Goal: Task Accomplishment & Management: Use online tool/utility

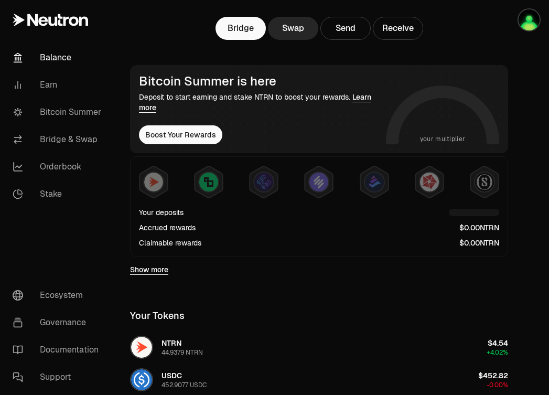
scroll to position [134, 0]
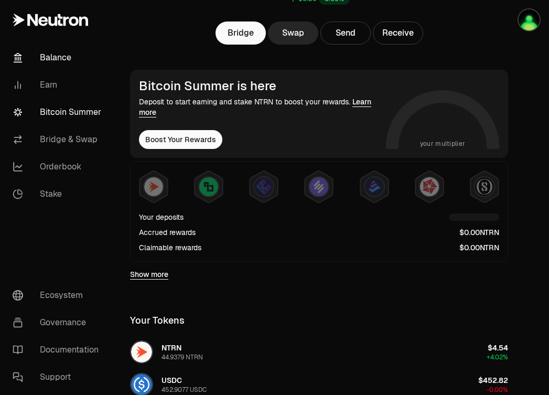
click at [79, 105] on link "Bitcoin Summer" at bounding box center [58, 112] width 109 height 27
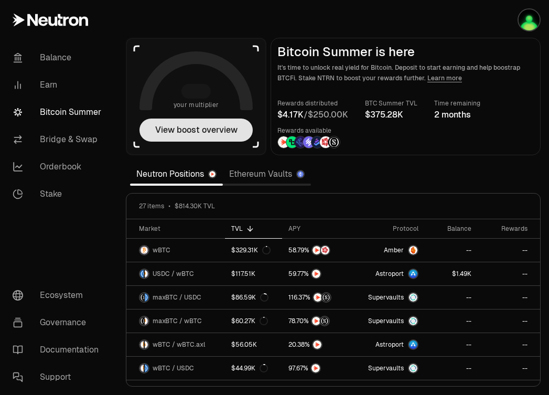
click at [225, 129] on button "View boost overview" at bounding box center [195, 129] width 113 height 23
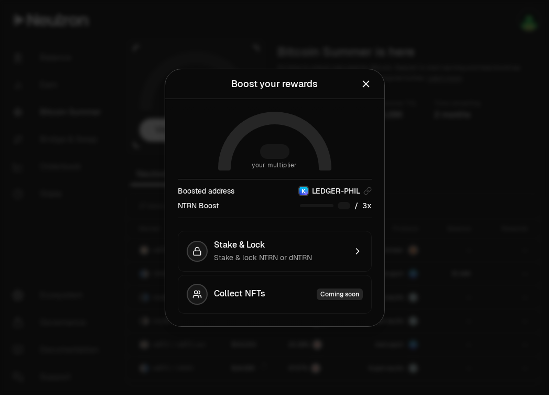
click at [365, 83] on icon "Close" at bounding box center [365, 83] width 7 height 7
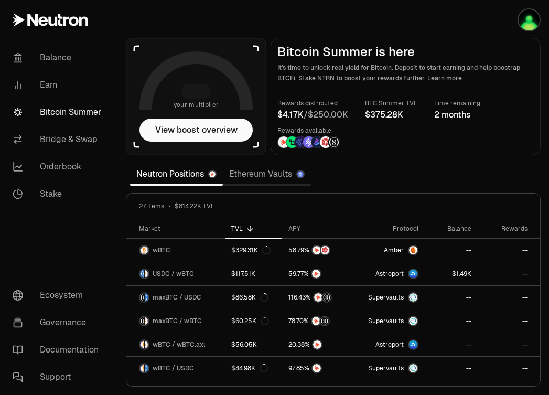
click at [234, 179] on link "Ethereum Vaults" at bounding box center [267, 174] width 88 height 21
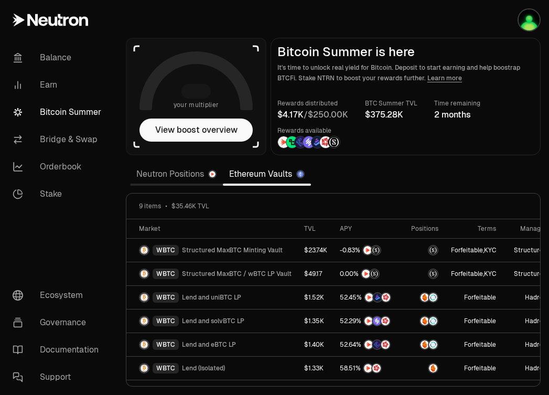
click at [167, 175] on link "Neutron Positions" at bounding box center [176, 174] width 93 height 21
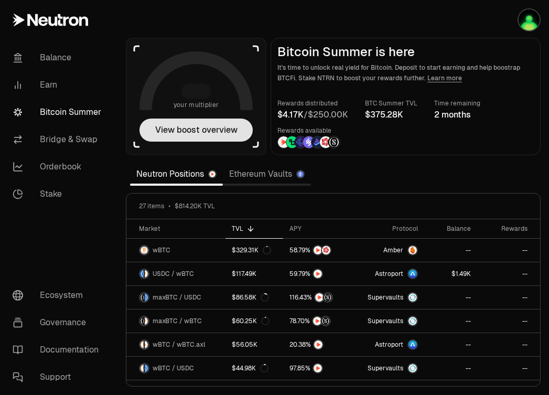
click at [193, 133] on button "View boost overview" at bounding box center [195, 129] width 113 height 23
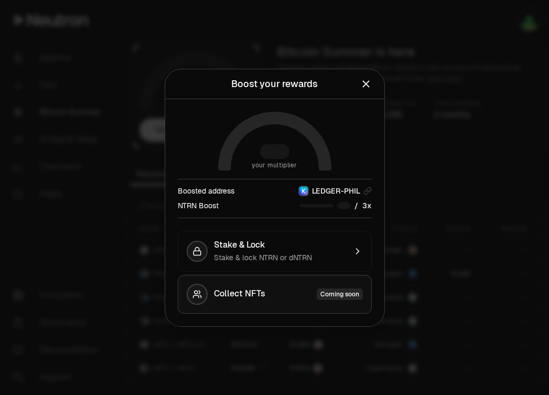
click at [308, 293] on div "Collect NFTs Coming soon" at bounding box center [288, 294] width 149 height 12
click at [293, 299] on div "Collect NFTs Coming soon" at bounding box center [288, 294] width 149 height 12
click at [304, 252] on div "Stake & lock NTRN or dNTRN" at bounding box center [280, 257] width 132 height 10
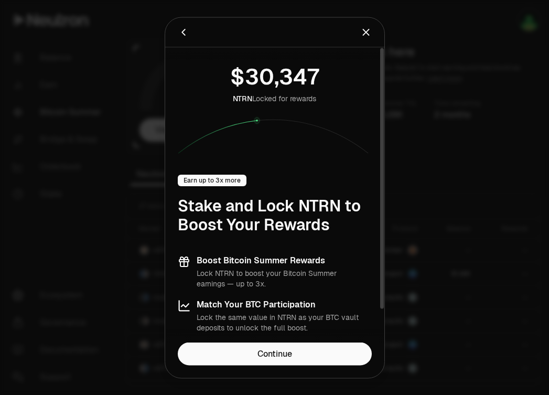
scroll to position [37, 0]
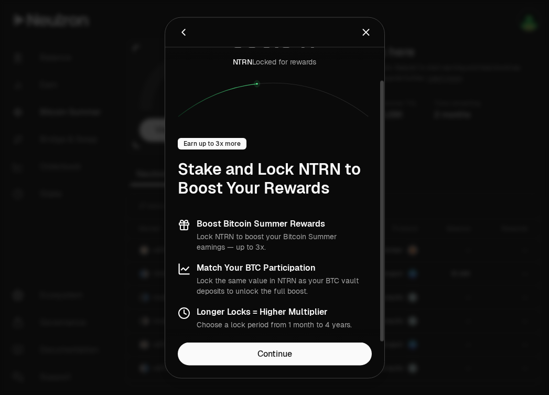
click at [362, 31] on icon "Close" at bounding box center [366, 32] width 12 height 12
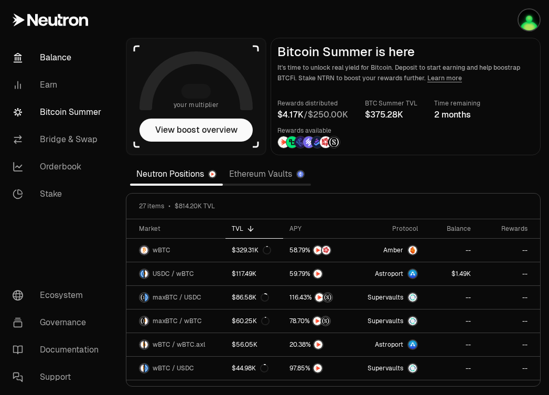
click at [49, 57] on link "Balance" at bounding box center [58, 57] width 109 height 27
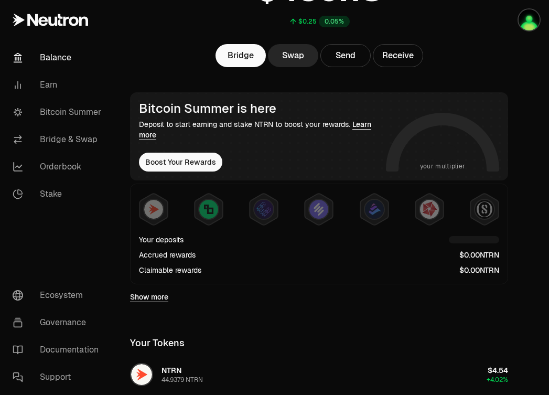
scroll to position [27, 0]
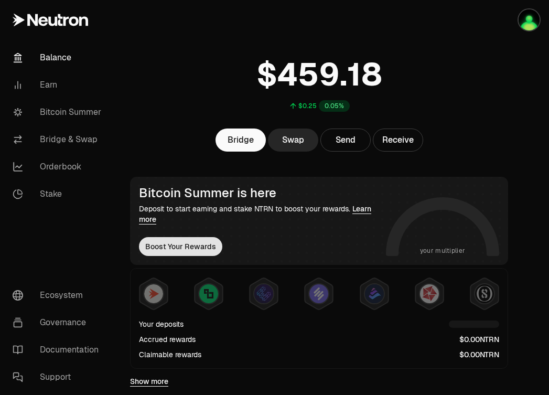
click at [156, 244] on button "Boost Your Rewards" at bounding box center [180, 246] width 83 height 19
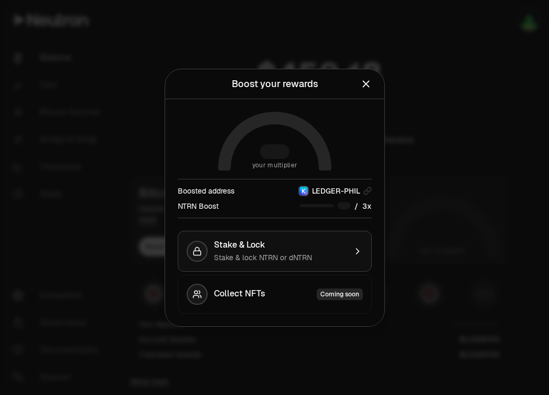
click at [298, 241] on div "Stake & Lock" at bounding box center [280, 245] width 132 height 10
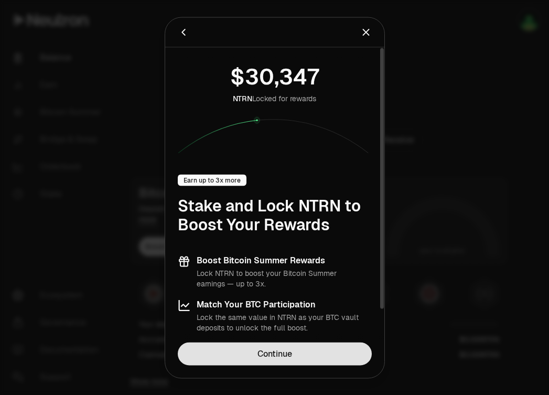
click at [276, 358] on link "Continue" at bounding box center [275, 353] width 194 height 23
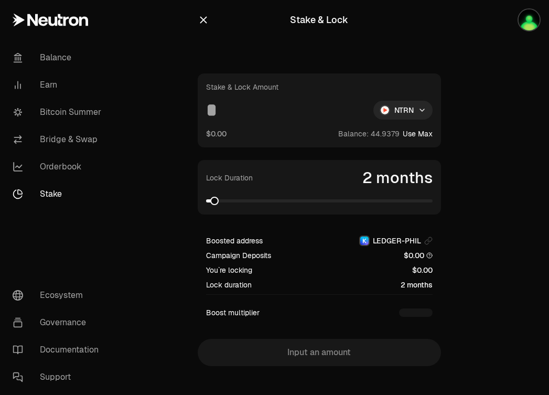
click at [418, 133] on button "Use Max" at bounding box center [417, 133] width 30 height 10
type input "*********"
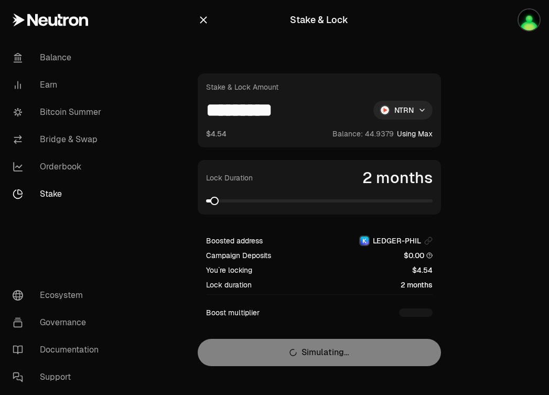
scroll to position [13, 0]
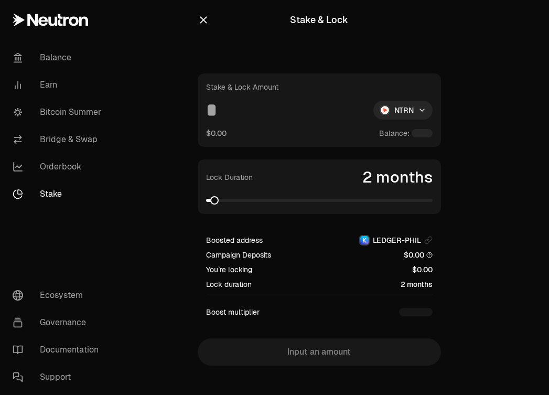
scroll to position [13, 0]
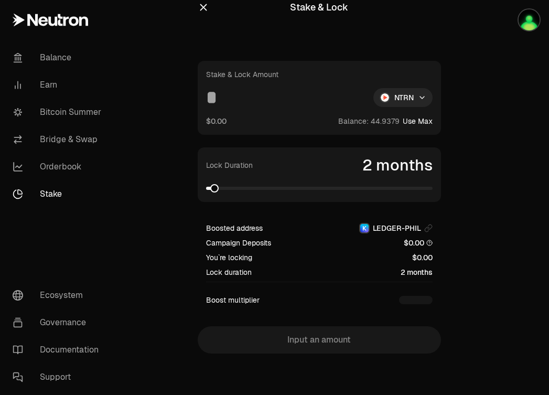
click at [419, 119] on button "Use Max" at bounding box center [417, 121] width 30 height 10
type input "*********"
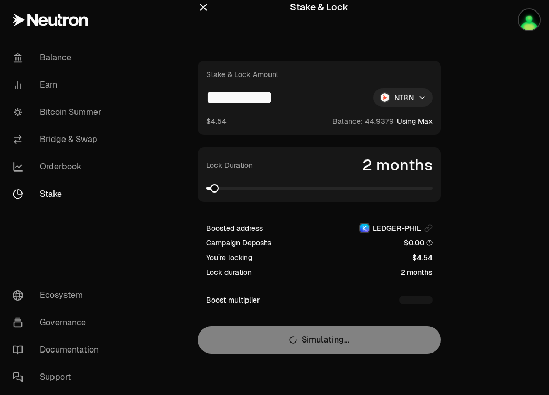
scroll to position [13, 0]
click at [92, 112] on link "Bitcoin Summer" at bounding box center [58, 112] width 109 height 27
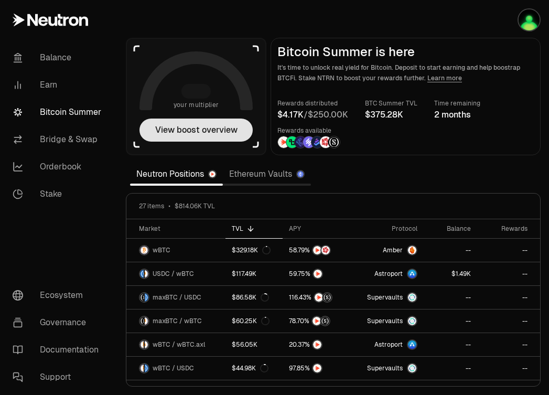
click at [190, 132] on button "View boost overview" at bounding box center [195, 129] width 113 height 23
click at [169, 124] on button "View boost overview" at bounding box center [195, 129] width 113 height 23
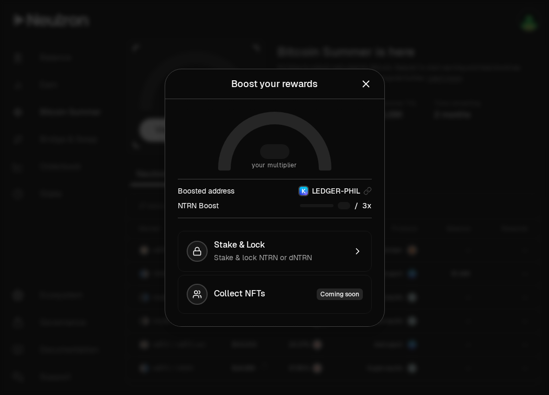
click at [336, 206] on div "/" at bounding box center [336, 205] width 72 height 11
click at [367, 79] on icon "Close" at bounding box center [366, 84] width 12 height 12
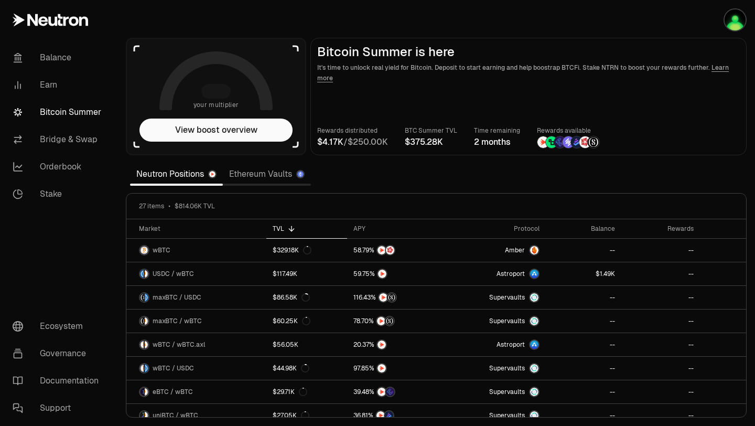
click at [344, 142] on div "/" at bounding box center [352, 142] width 71 height 13
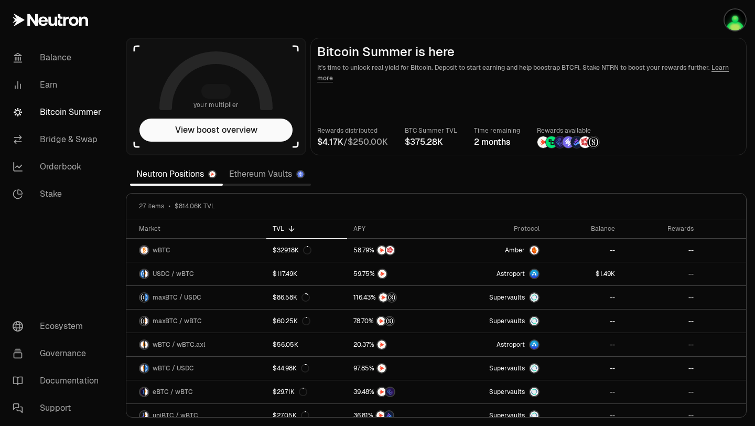
click at [344, 142] on div "/" at bounding box center [352, 142] width 71 height 13
click at [368, 186] on section "your multiplier View boost overview Bitcoin Summer is here It's time to unlock …" at bounding box center [435, 213] width 637 height 426
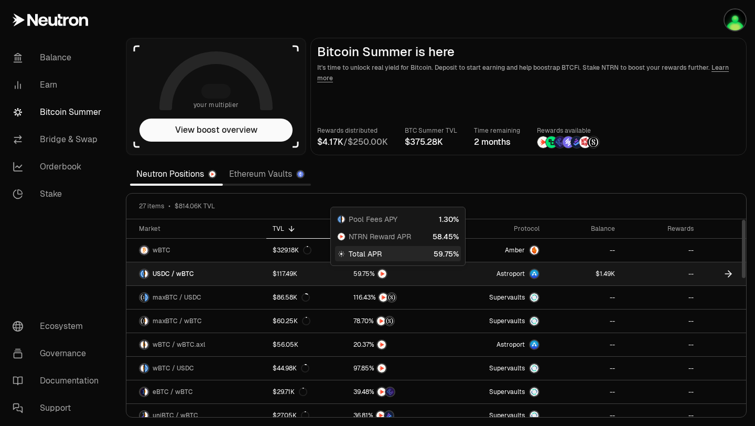
click at [410, 272] on div at bounding box center [397, 273] width 88 height 10
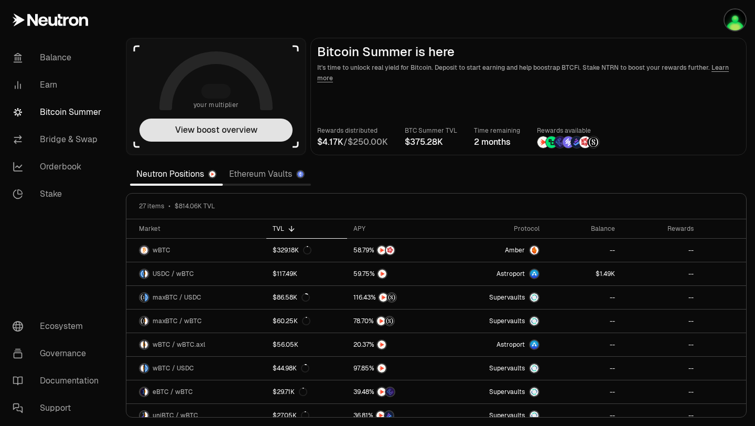
click at [215, 123] on button "View boost overview" at bounding box center [215, 129] width 153 height 23
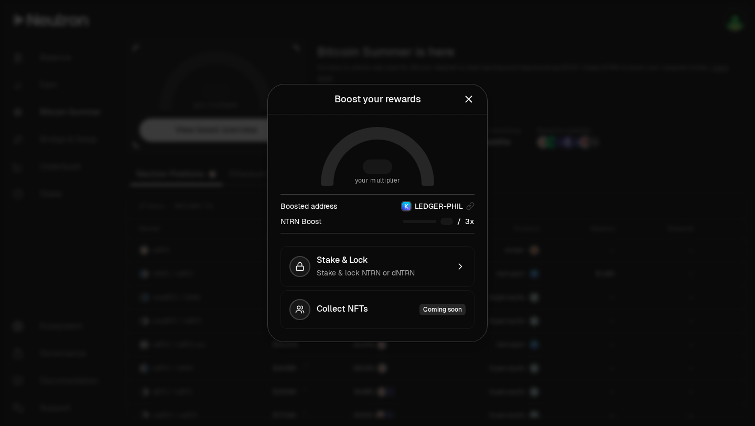
click at [452, 223] on div at bounding box center [446, 220] width 13 height 7
click at [474, 224] on span "x" at bounding box center [472, 220] width 5 height 7
click at [470, 97] on icon "Close" at bounding box center [469, 99] width 12 height 12
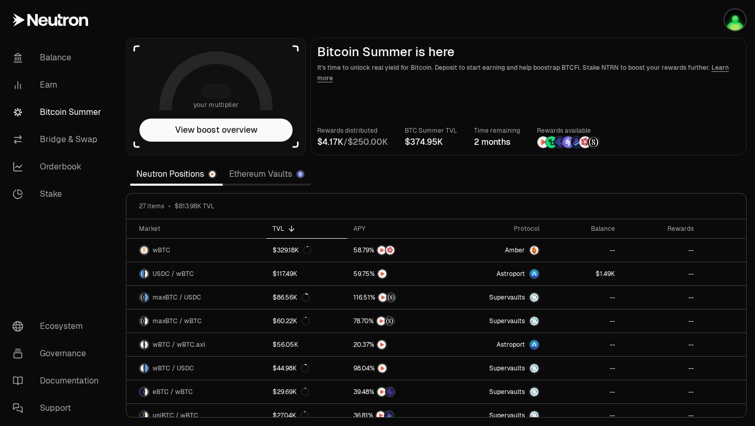
click at [260, 87] on icon at bounding box center [216, 83] width 101 height 50
click at [293, 46] on icon at bounding box center [294, 48] width 5 height 5
click at [295, 148] on aside "your multiplier View boost overview" at bounding box center [216, 96] width 180 height 117
click at [548, 15] on img "button" at bounding box center [734, 19] width 21 height 21
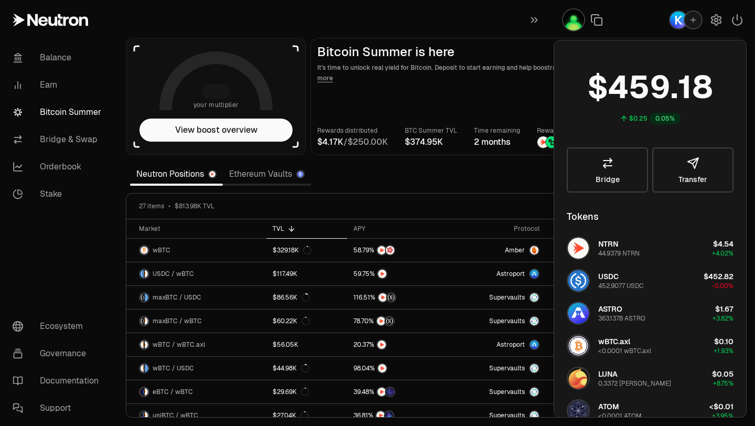
click at [545, 92] on main "Bitcoin Summer is here It's time to unlock real yield for Bitcoin. Deposit to s…" at bounding box center [528, 96] width 436 height 117
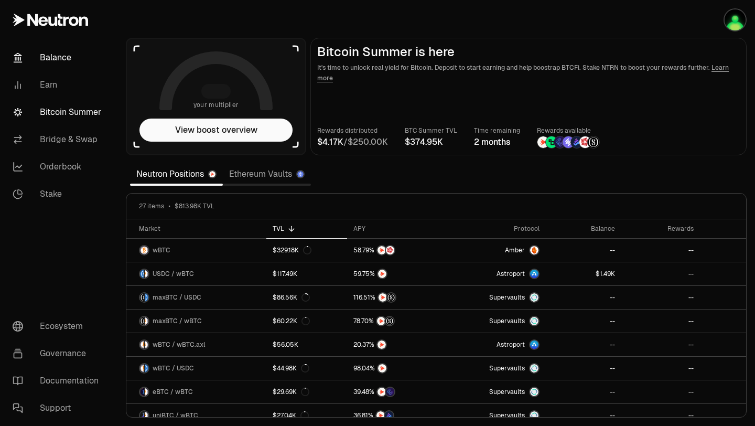
click at [39, 63] on link "Balance" at bounding box center [58, 57] width 109 height 27
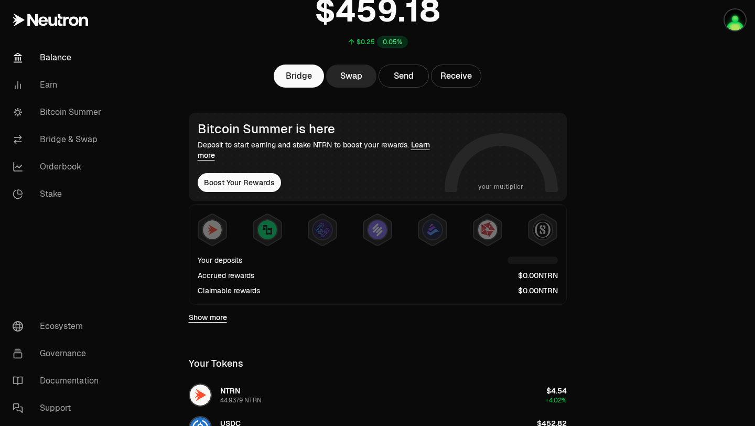
scroll to position [92, 0]
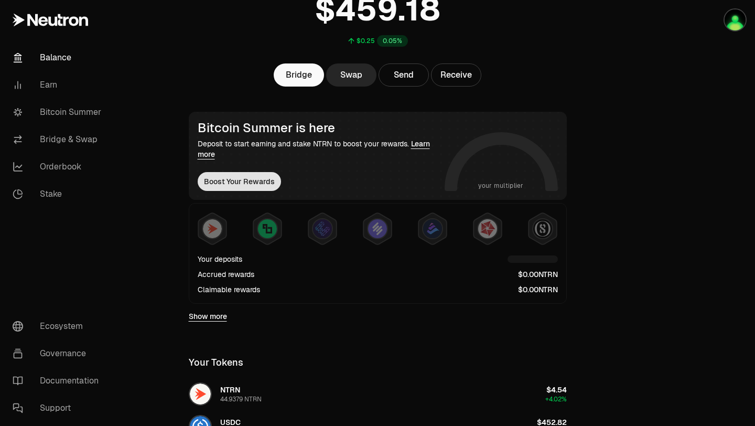
click at [239, 180] on button "Boost Your Rewards" at bounding box center [239, 181] width 83 height 19
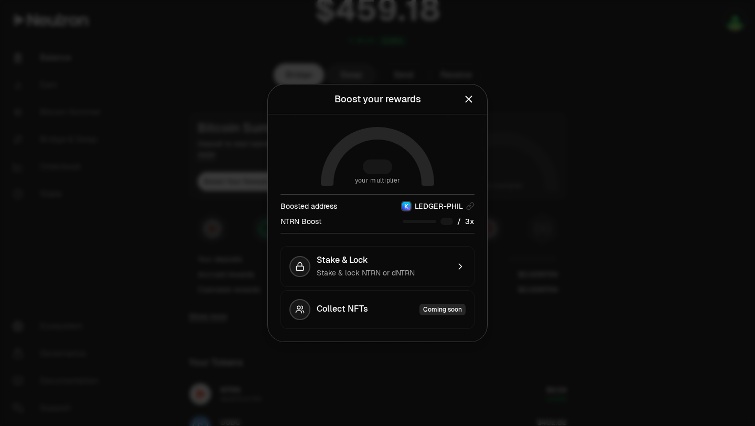
click at [473, 101] on icon "Close" at bounding box center [469, 99] width 12 height 12
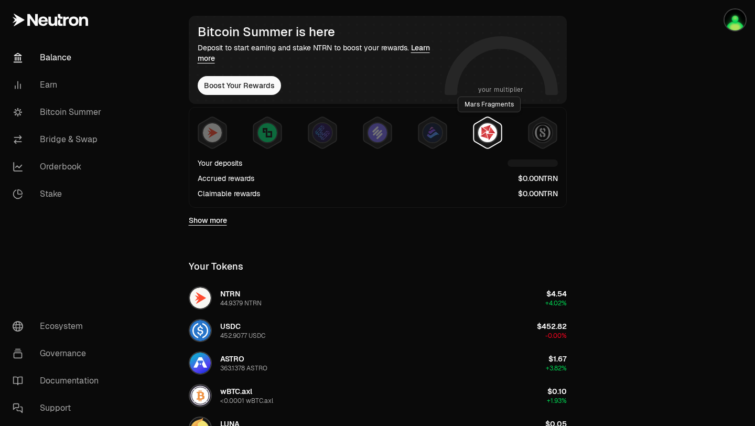
scroll to position [190, 0]
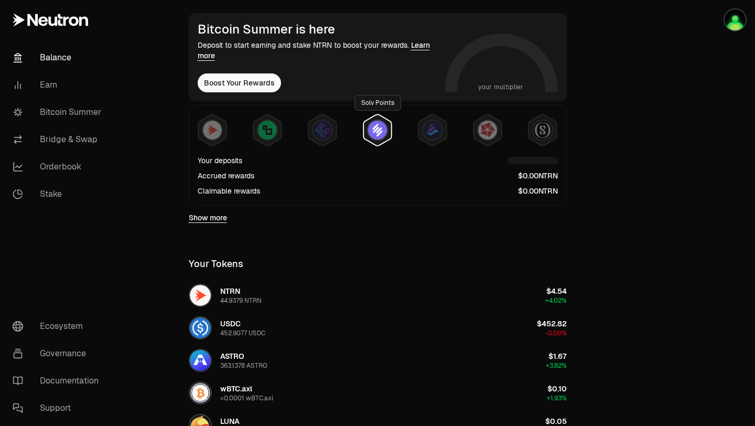
click at [374, 129] on img at bounding box center [377, 130] width 19 height 19
click at [204, 128] on img at bounding box center [212, 130] width 19 height 19
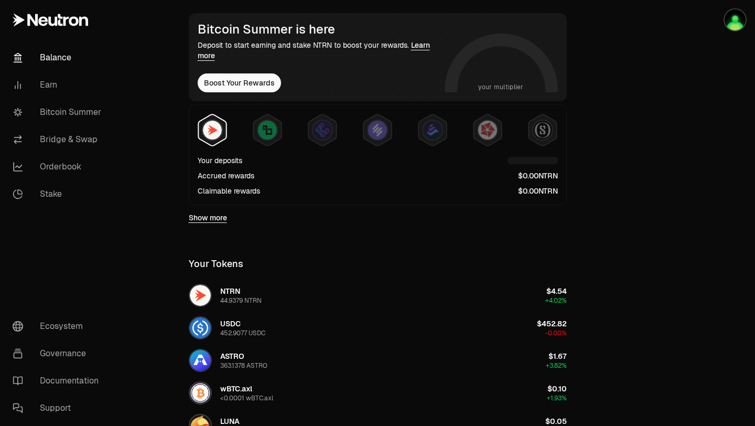
click at [204, 128] on img at bounding box center [212, 130] width 19 height 19
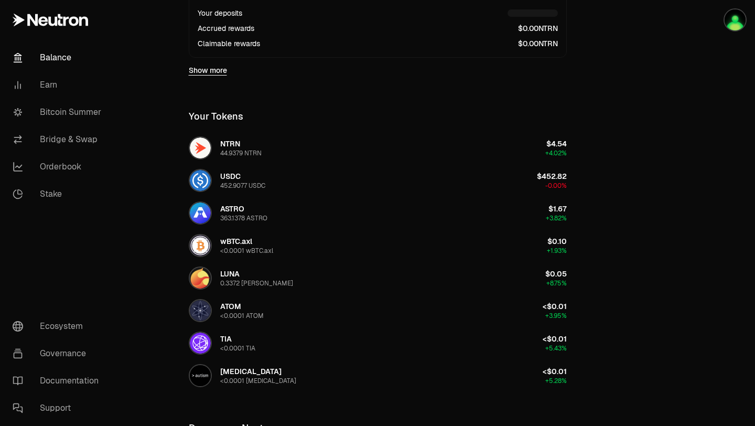
scroll to position [481, 0]
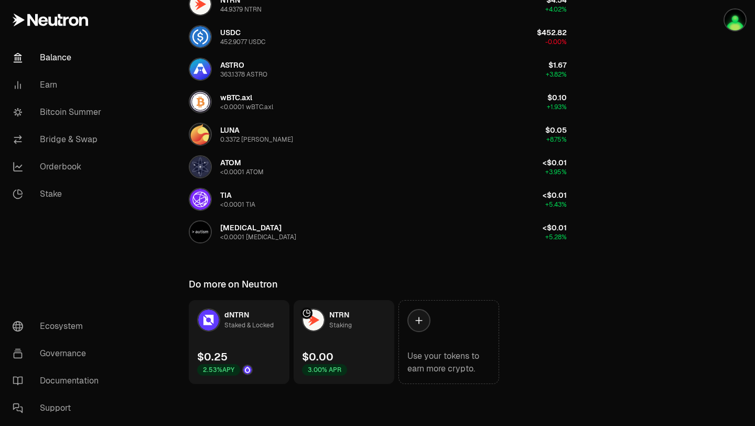
click at [222, 336] on link "dNTRN Staked & Locked $0.25 2.53% APY" at bounding box center [239, 342] width 101 height 84
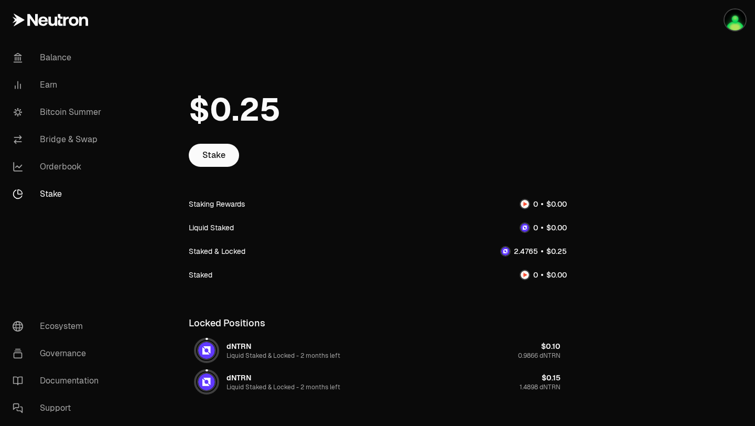
click at [238, 351] on span "Liquid Staked & Locked -" at bounding box center [263, 355] width 74 height 8
click at [207, 346] on img at bounding box center [206, 350] width 17 height 17
click at [89, 116] on link "Bitcoin Summer" at bounding box center [58, 112] width 109 height 27
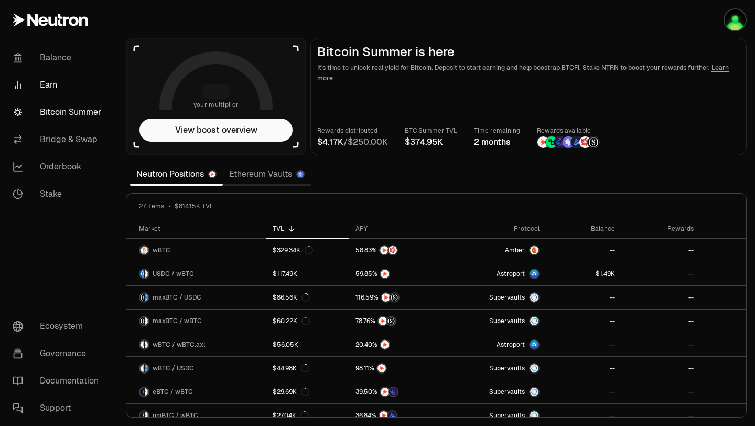
click at [49, 90] on link "Earn" at bounding box center [58, 84] width 109 height 27
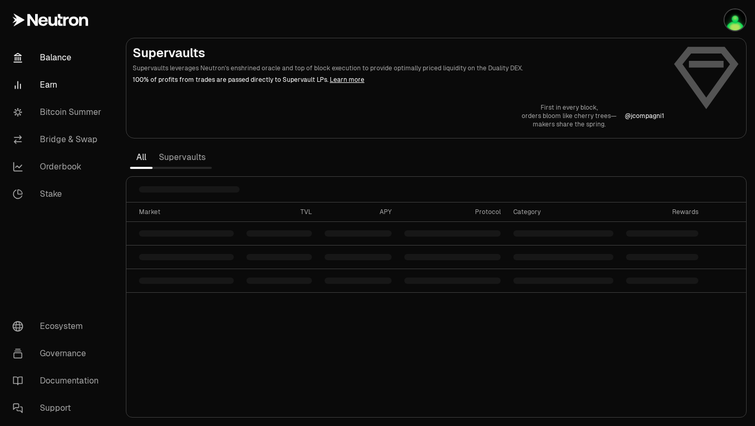
click at [63, 54] on link "Balance" at bounding box center [58, 57] width 109 height 27
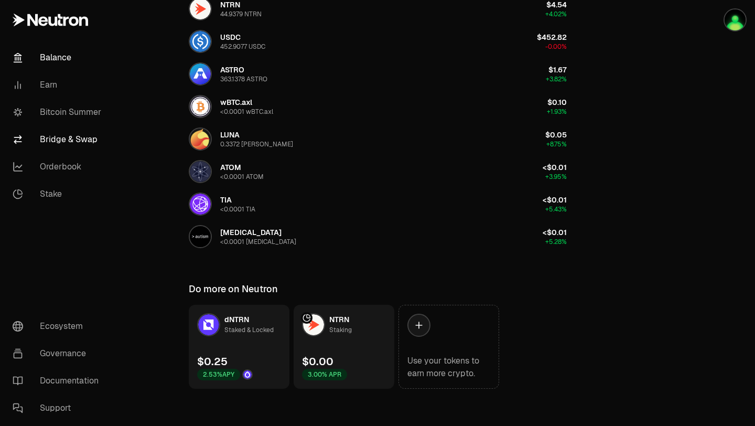
scroll to position [481, 0]
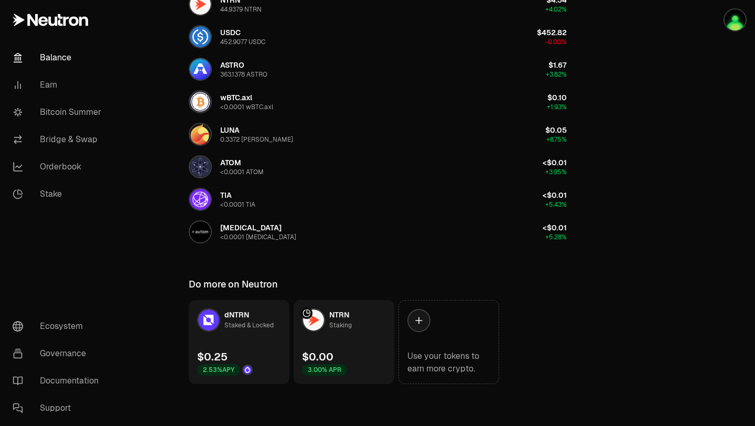
click at [340, 334] on link "NTRN Staking $0.00 3.00% APR" at bounding box center [343, 342] width 101 height 84
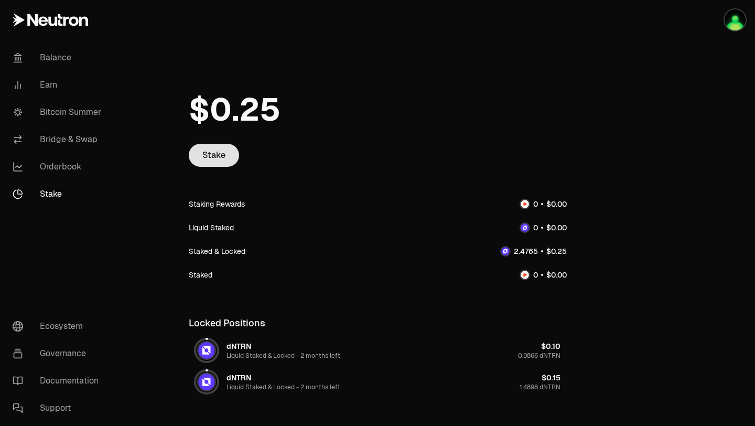
click at [197, 155] on link "Stake" at bounding box center [214, 155] width 50 height 23
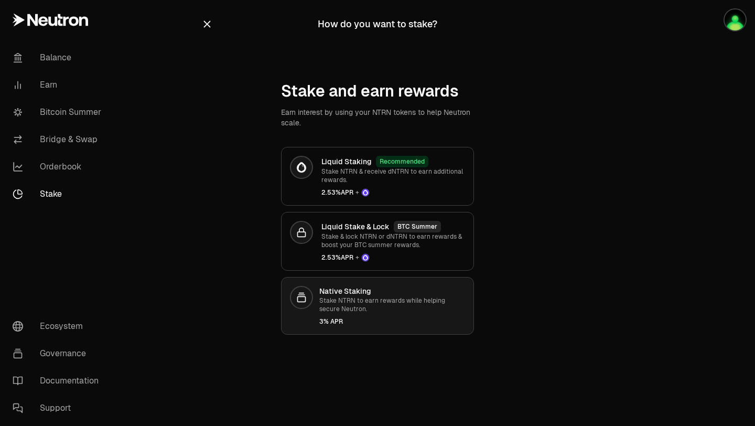
click at [296, 322] on link "Native Staking Stake NTRN to earn rewards while helping secure Neutron. 3% APR" at bounding box center [377, 306] width 193 height 58
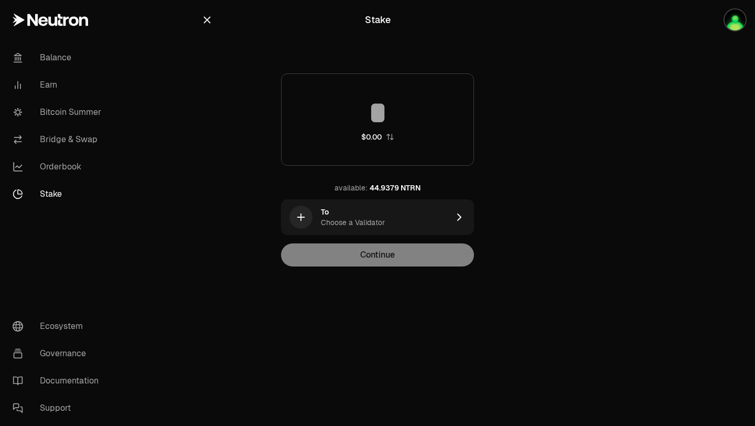
click at [385, 186] on div "44.9379 NTRN" at bounding box center [394, 187] width 51 height 10
type input "*********"
click at [219, 142] on div "********* $4.54 available: 44.9379 NTRN To Choose a Validator Continue" at bounding box center [377, 169] width 352 height 193
click at [63, 60] on link "Balance" at bounding box center [58, 57] width 109 height 27
